Goal: Information Seeking & Learning: Learn about a topic

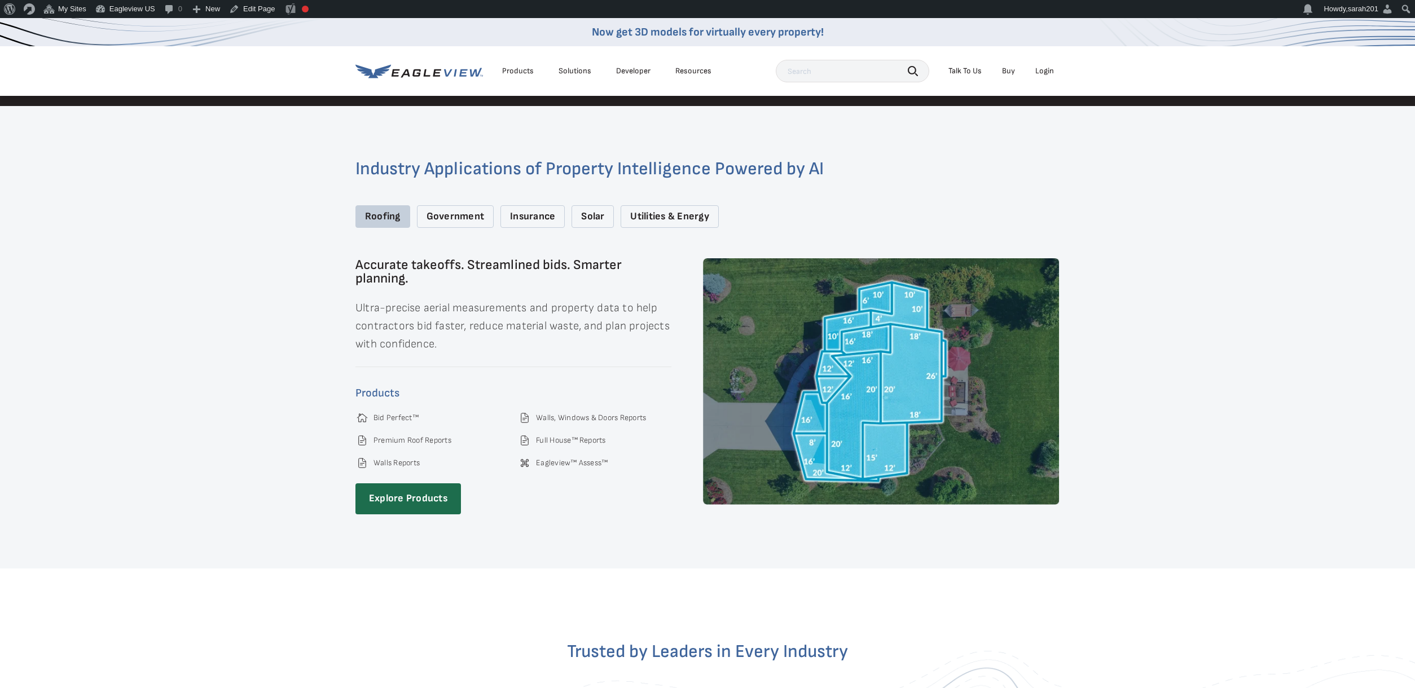
scroll to position [1824, 0]
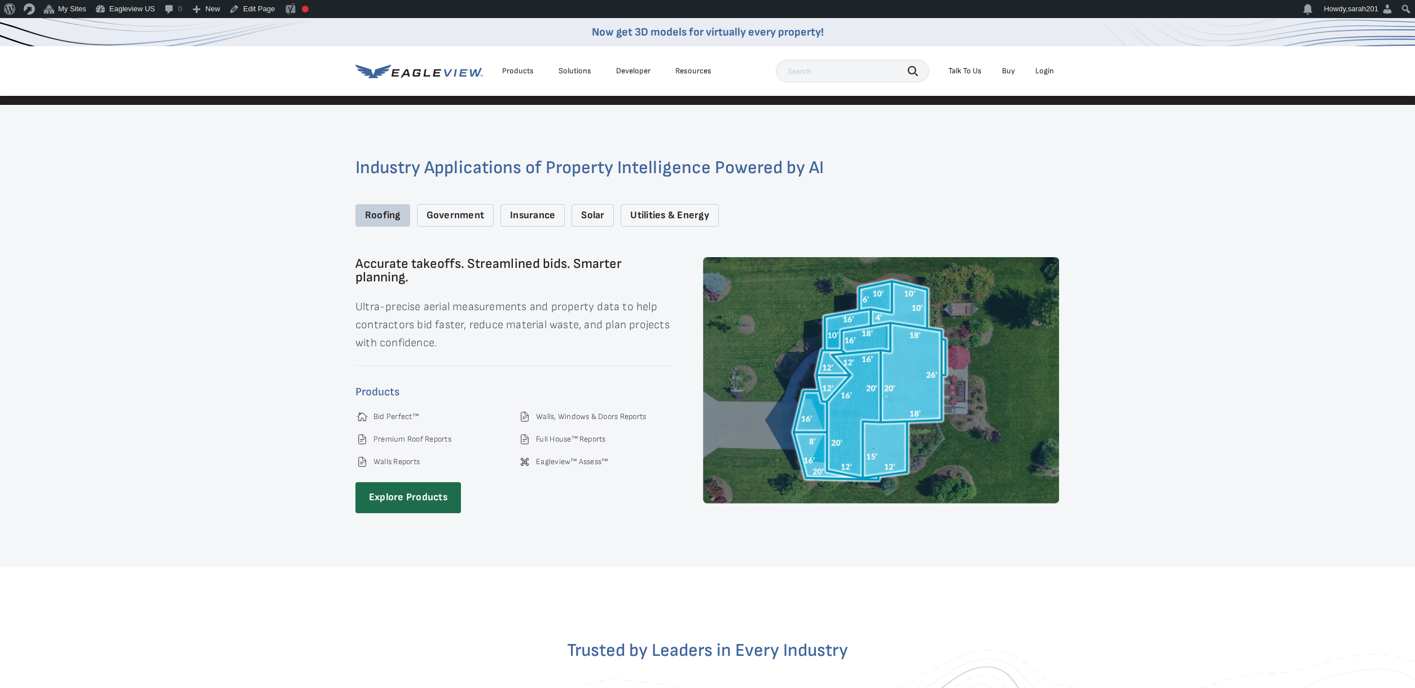
click at [432, 204] on div "Government" at bounding box center [455, 215] width 77 height 23
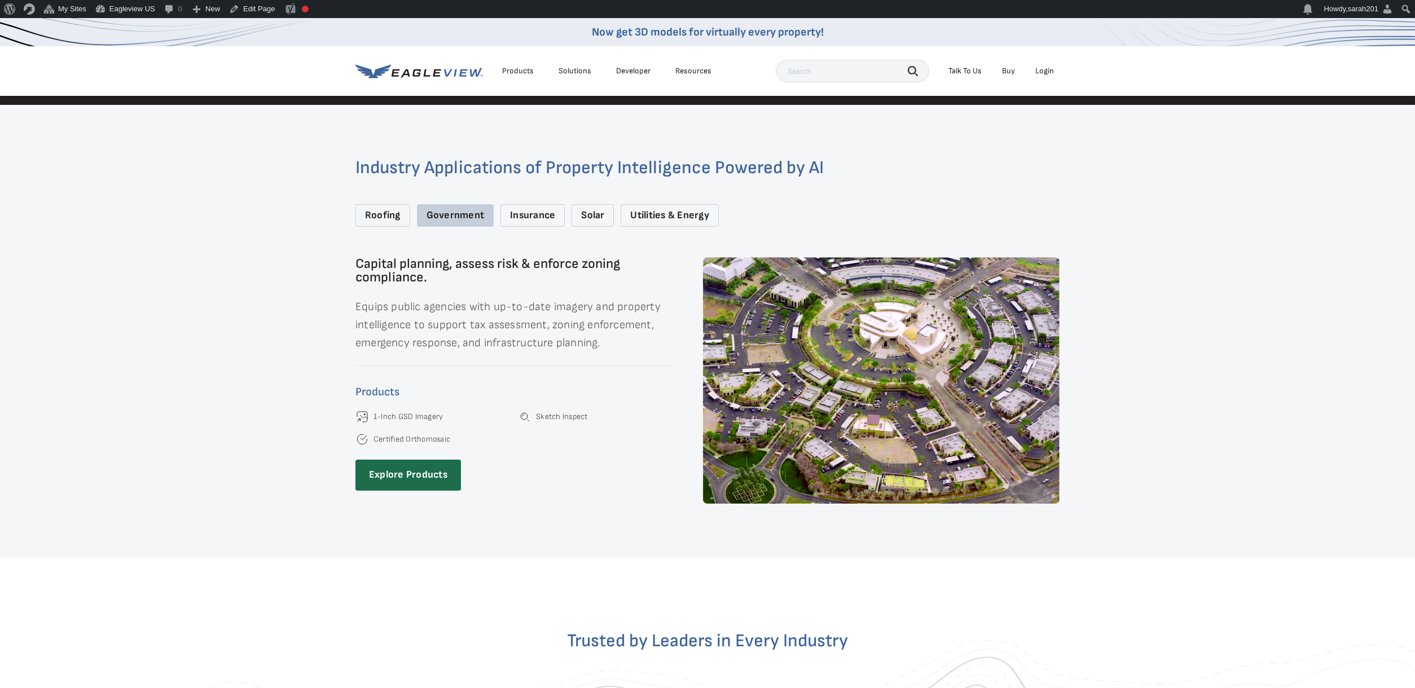
click at [534, 204] on div "Insurance" at bounding box center [532, 215] width 64 height 23
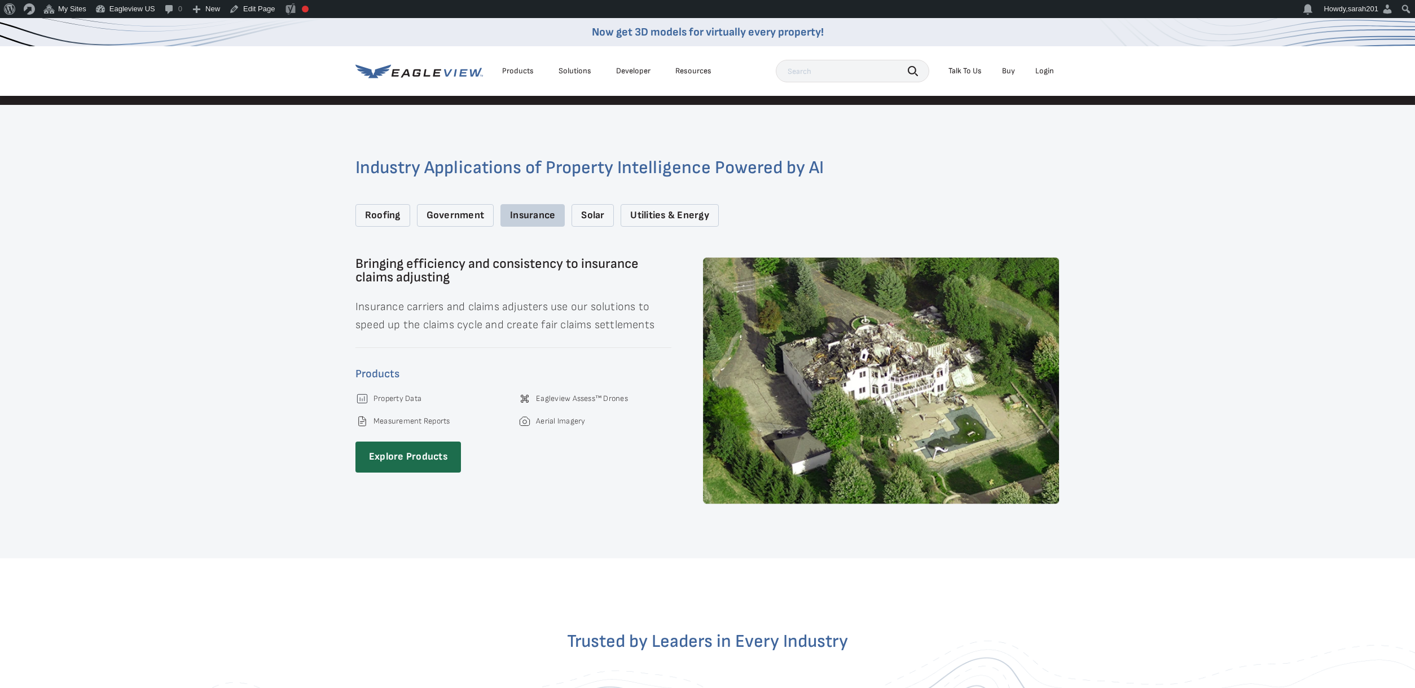
click at [608, 204] on div "Solar" at bounding box center [592, 215] width 42 height 23
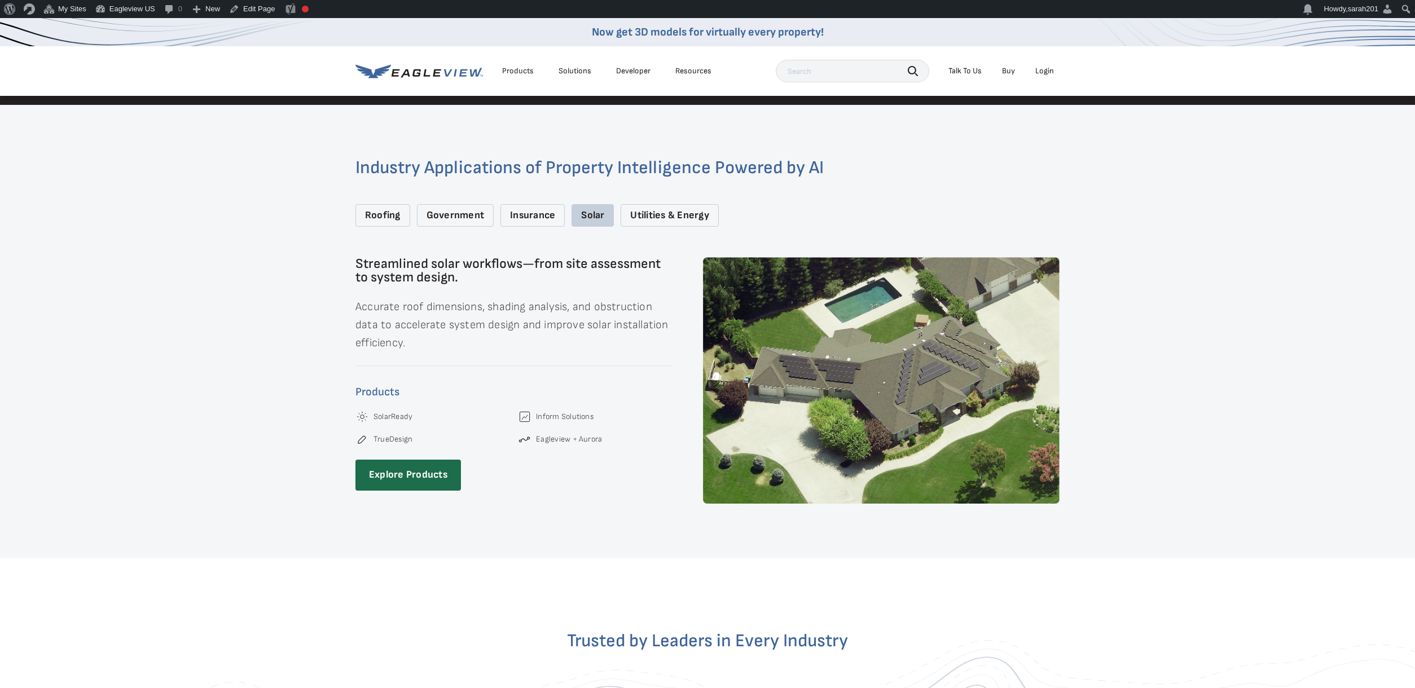
click at [637, 204] on div "Utilities & Energy" at bounding box center [669, 215] width 98 height 23
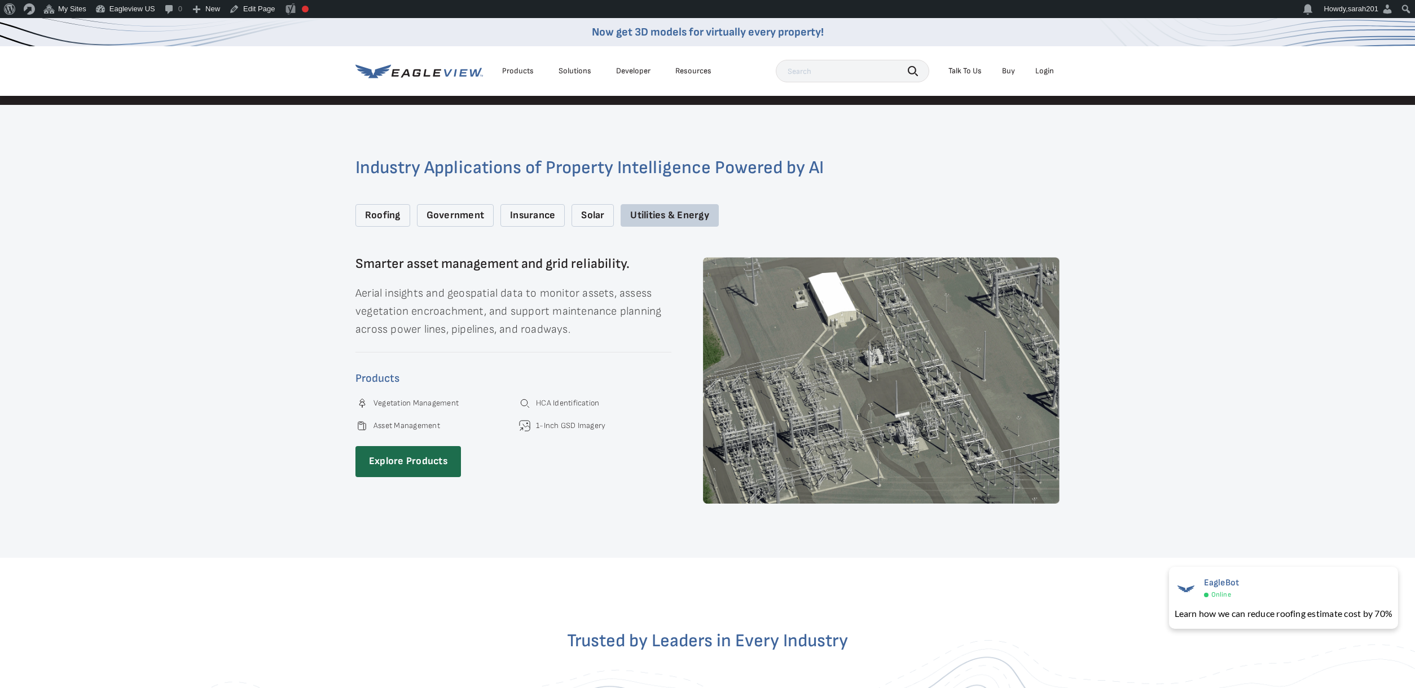
click at [399, 209] on div "Roofing" at bounding box center [382, 215] width 55 height 23
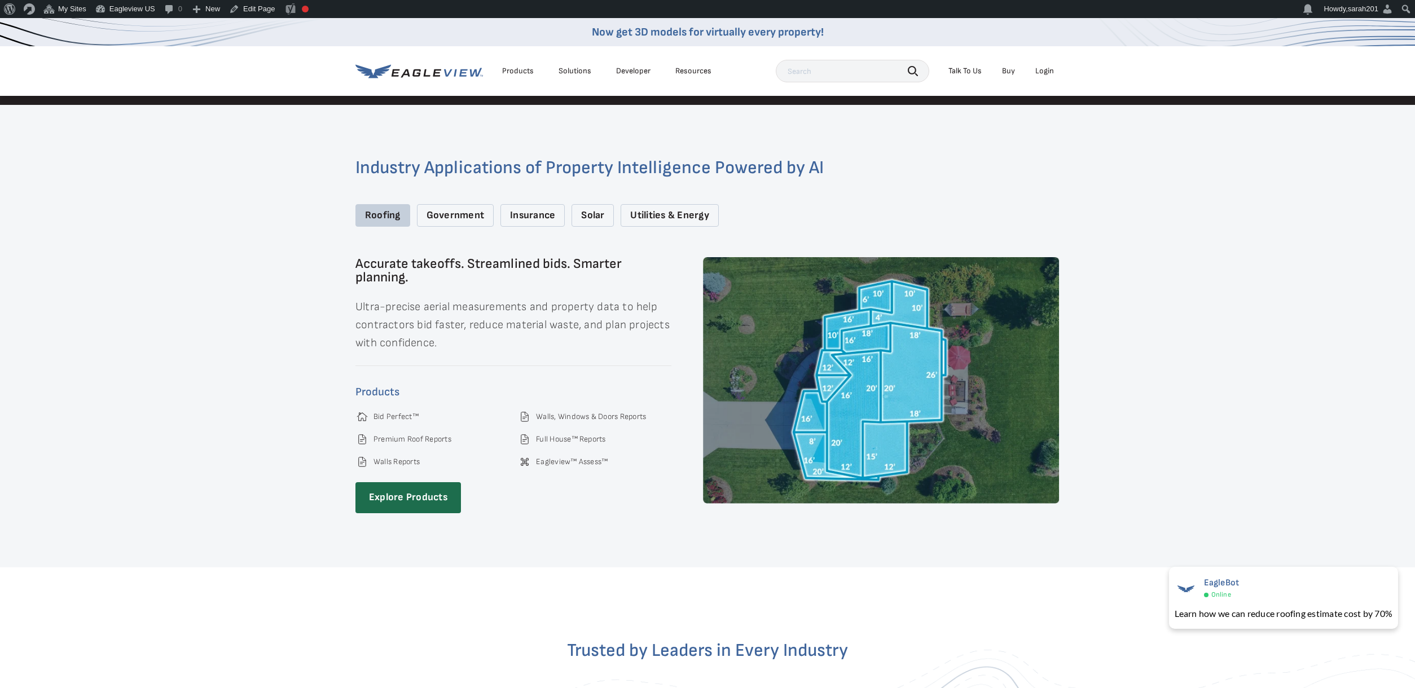
click at [290, 258] on div "Industry Applications of Property Intelligence Powered by AI Roofing Government…" at bounding box center [707, 336] width 1415 height 463
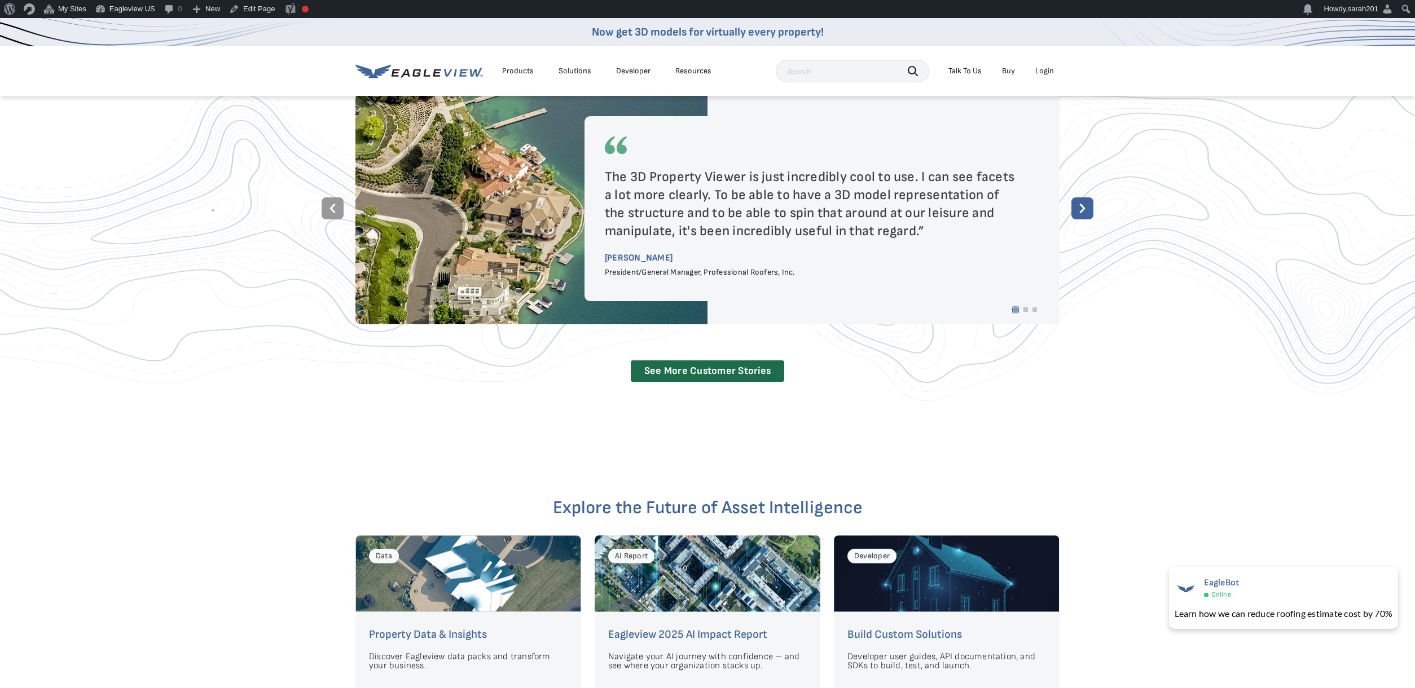
scroll to position [2311, 0]
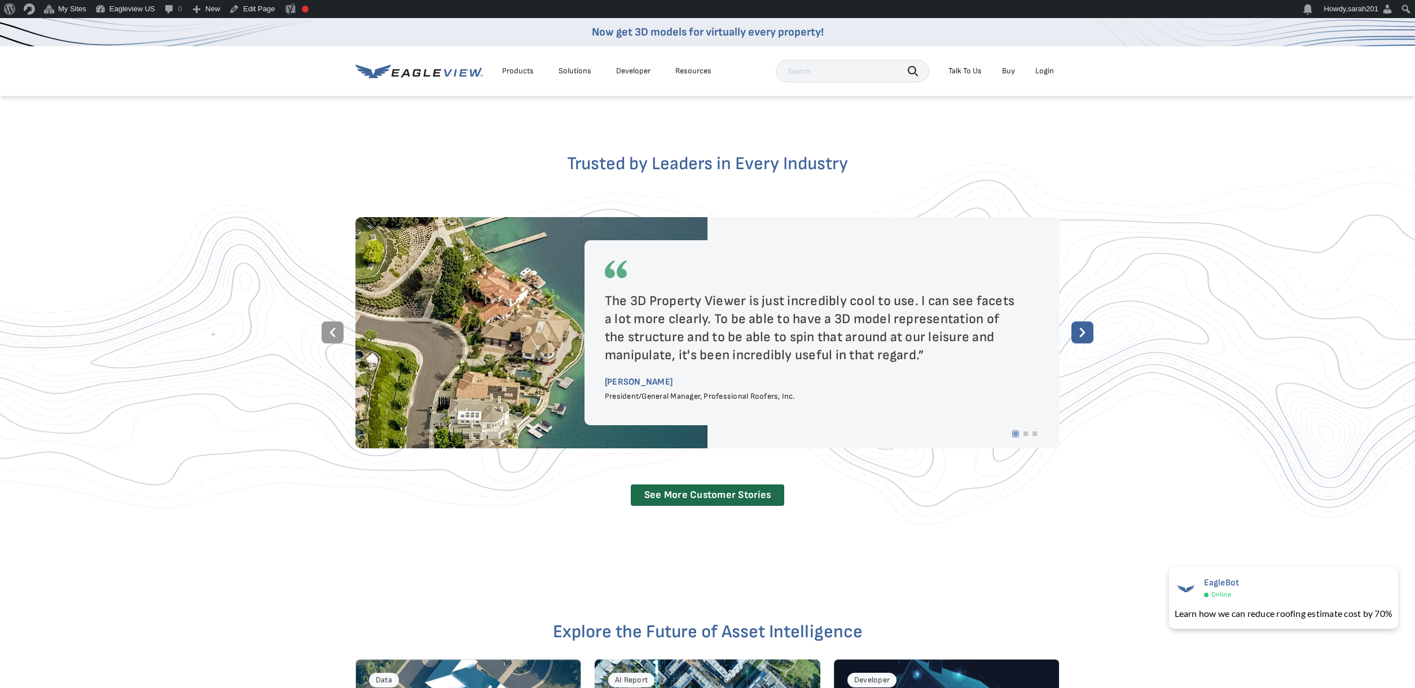
click at [1083, 328] on icon at bounding box center [1083, 332] width 6 height 9
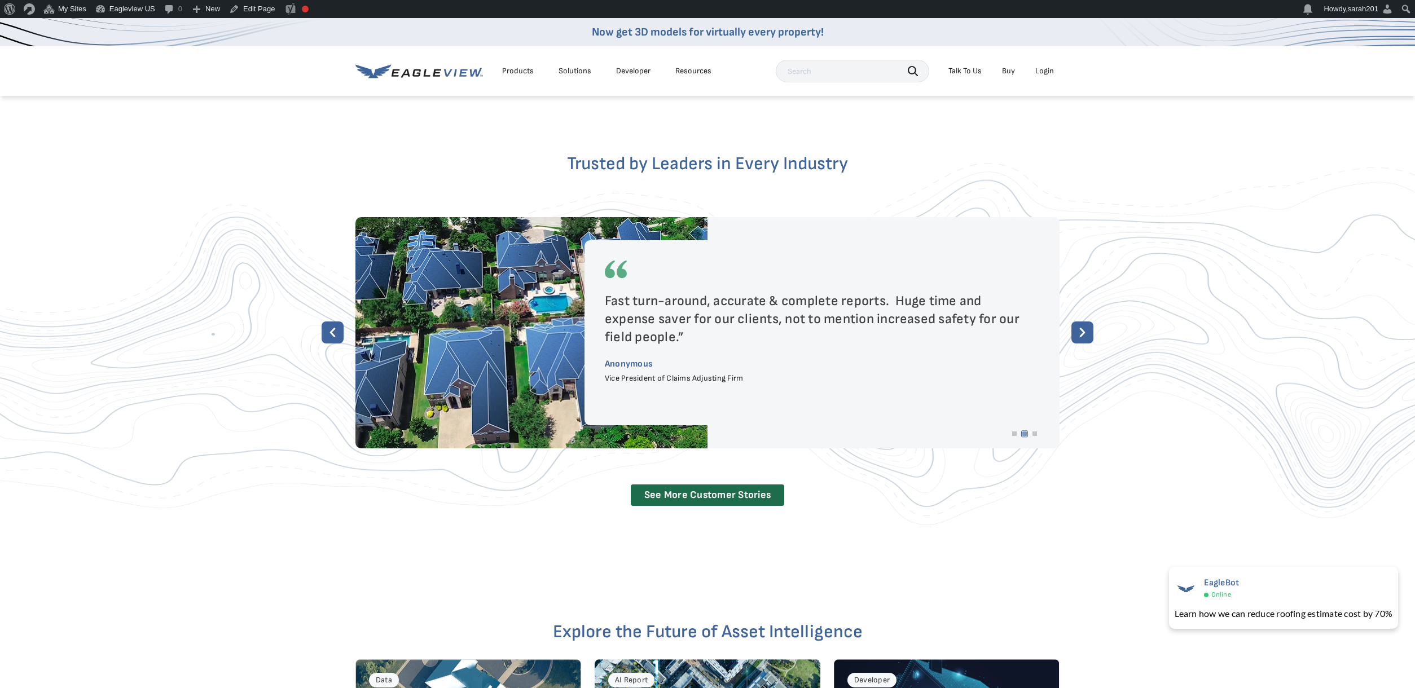
click at [1083, 328] on icon at bounding box center [1083, 332] width 6 height 9
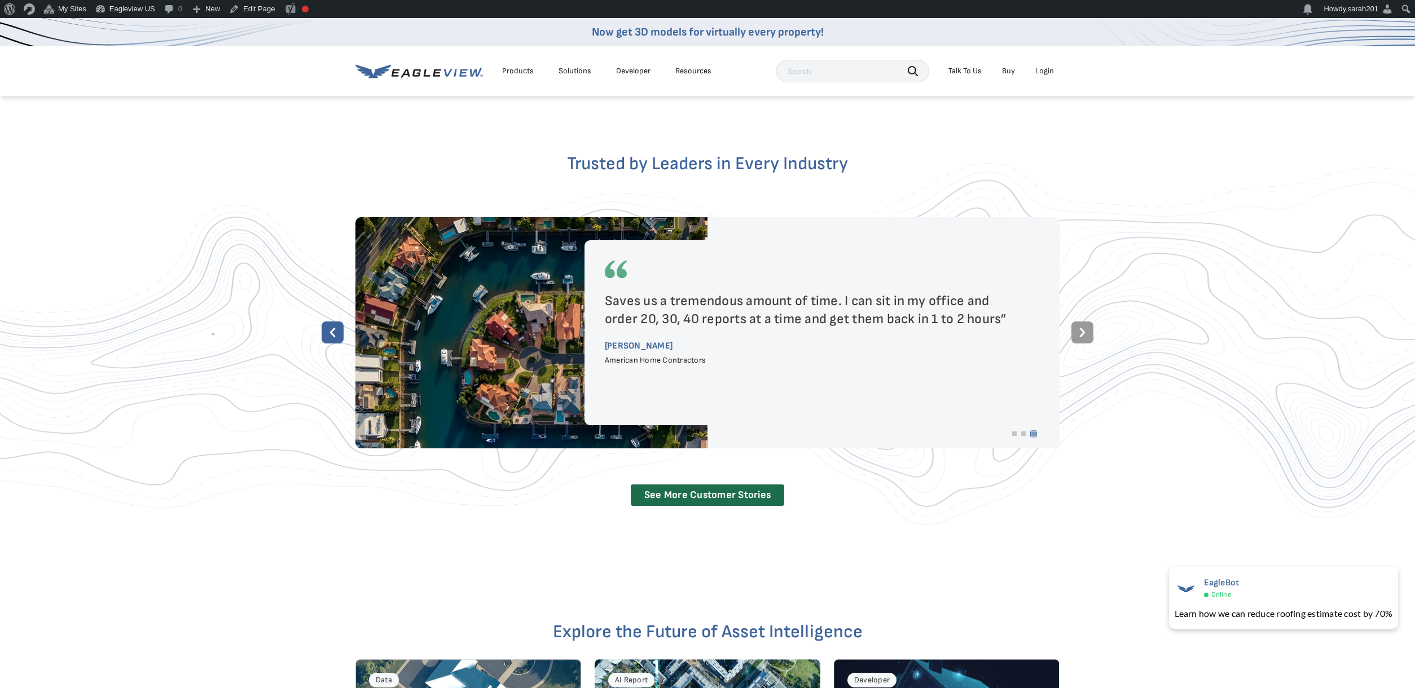
click at [1083, 328] on icon at bounding box center [1083, 332] width 6 height 9
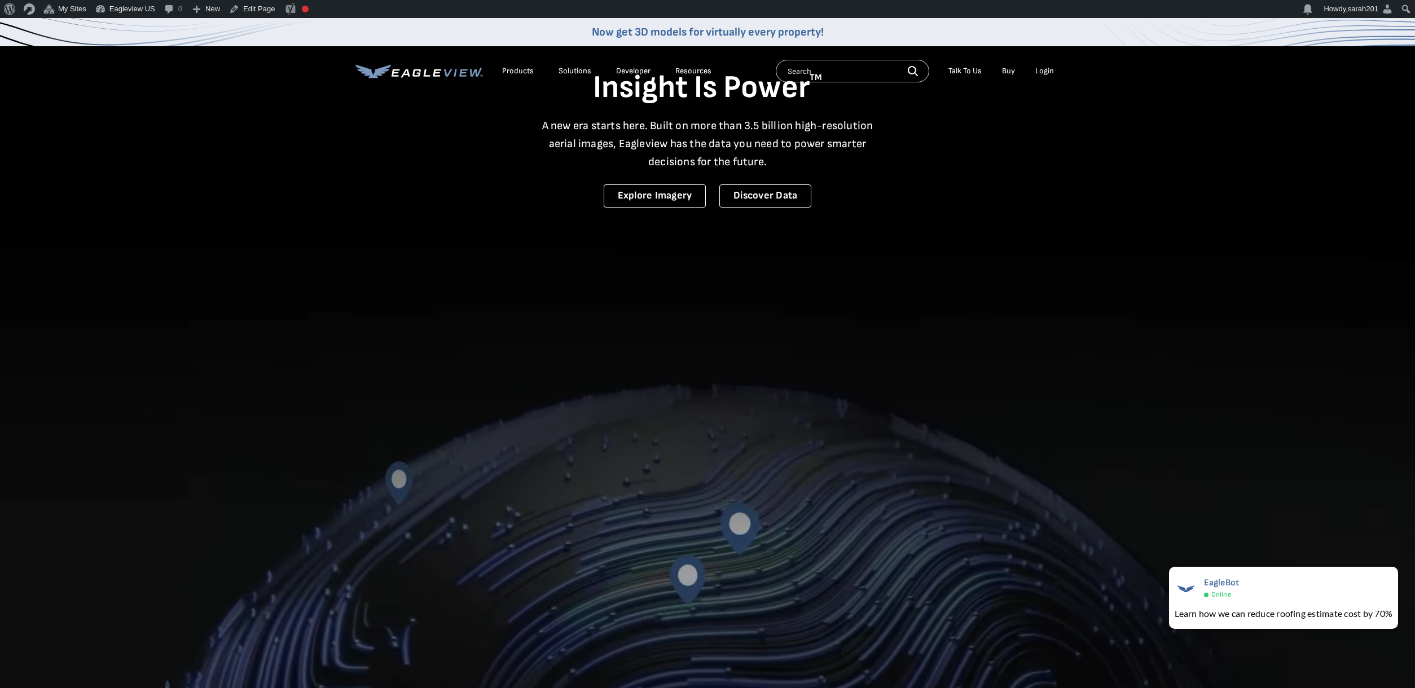
scroll to position [0, 0]
